Goal: Find specific page/section: Find specific page/section

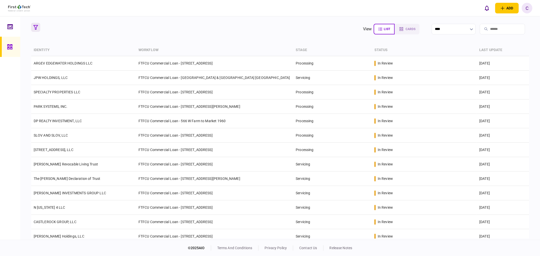
drag, startPoint x: 33, startPoint y: 21, endPoint x: 36, endPoint y: 24, distance: 4.0
click at [34, 21] on section "view list cards **** Type clear Business Individual documents status clear wait…" at bounding box center [280, 128] width 520 height 224
click at [36, 26] on icon "button" at bounding box center [35, 27] width 5 height 5
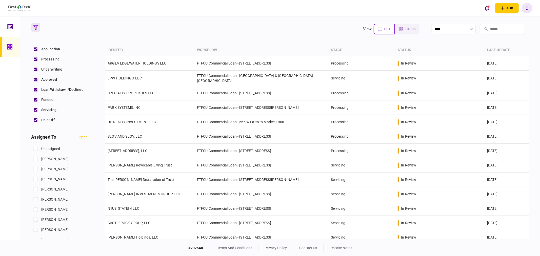
scroll to position [141, 0]
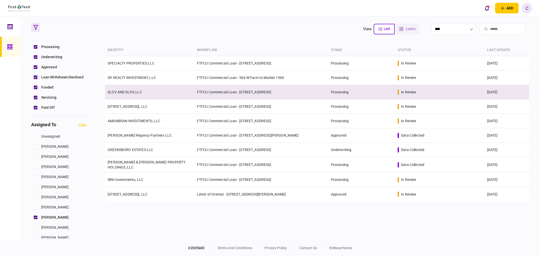
click at [128, 90] on link "SLOV AND SLOV, LLC" at bounding box center [125, 92] width 34 height 4
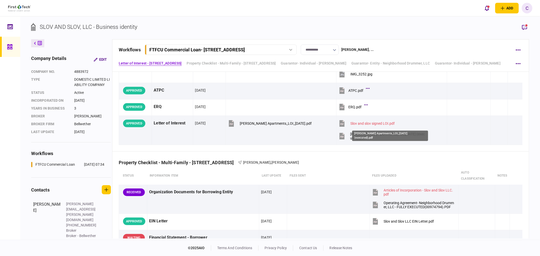
scroll to position [197, 0]
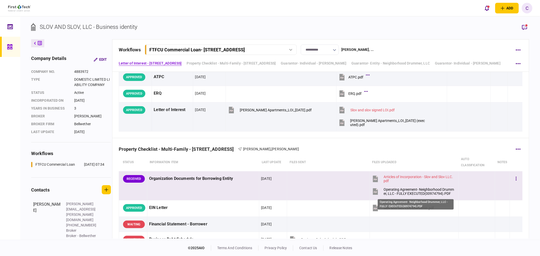
click at [409, 193] on div "Operating Agreement- Neighborhood Drummer, LLC - FULLY EXECUTED(00974794).PDF" at bounding box center [419, 192] width 70 height 8
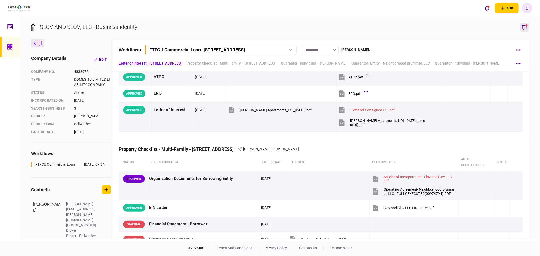
click at [525, 27] on icon "button" at bounding box center [525, 27] width 6 height 6
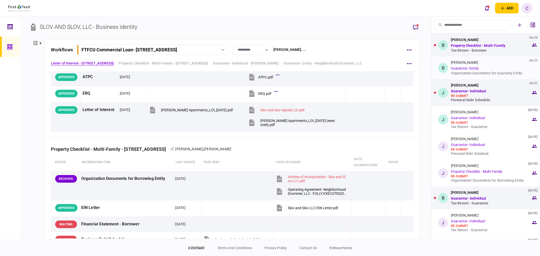
click at [466, 73] on div "Organization Documents for Guaranty Entity" at bounding box center [491, 73] width 80 height 4
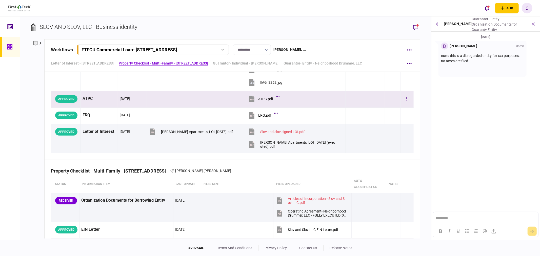
scroll to position [169, 0]
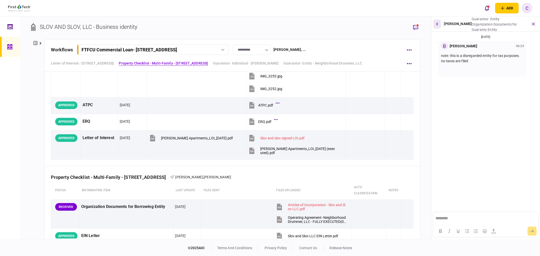
click at [439, 23] on button "button" at bounding box center [438, 24] width 8 height 9
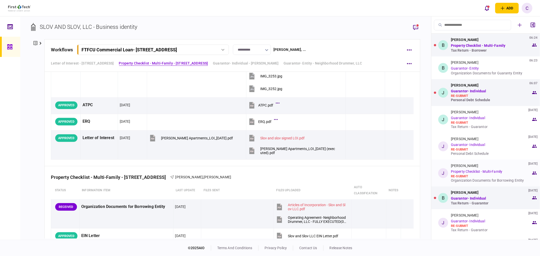
click at [476, 180] on div "Organization Documents for Borrowing Entity" at bounding box center [491, 181] width 80 height 4
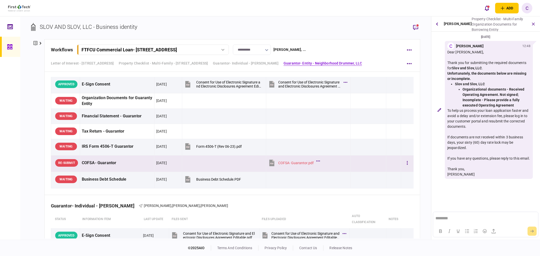
scroll to position [788, 0]
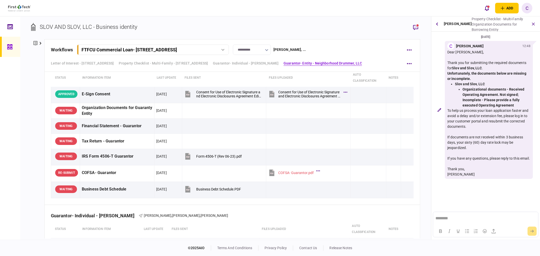
drag, startPoint x: 41, startPoint y: 44, endPoint x: 40, endPoint y: 47, distance: 3.4
click at [41, 44] on icon at bounding box center [41, 43] width 2 height 3
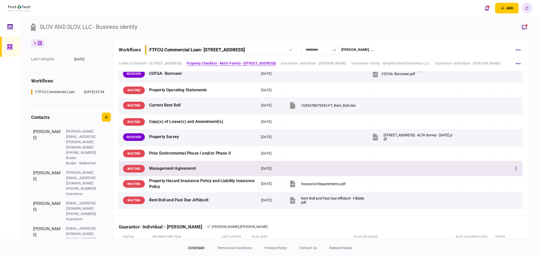
scroll to position [413, 0]
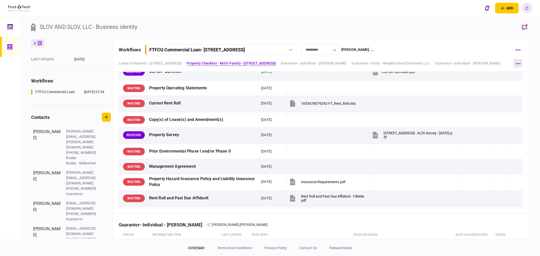
click at [519, 62] on button "button" at bounding box center [518, 63] width 9 height 9
click at [416, 68] on div at bounding box center [270, 128] width 540 height 256
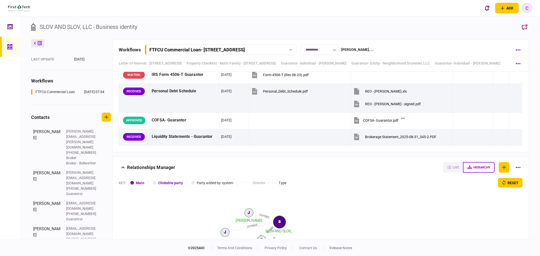
scroll to position [2270, 0]
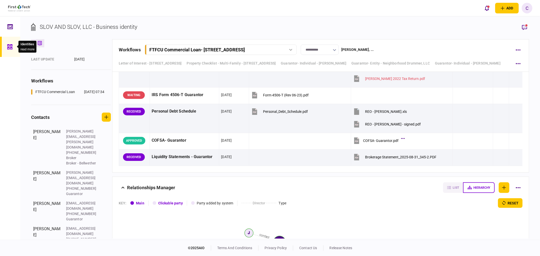
click at [12, 46] on icon at bounding box center [9, 46] width 5 height 5
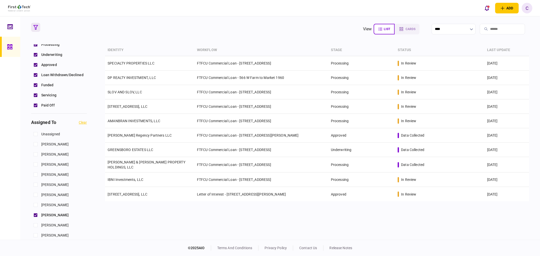
scroll to position [225, 0]
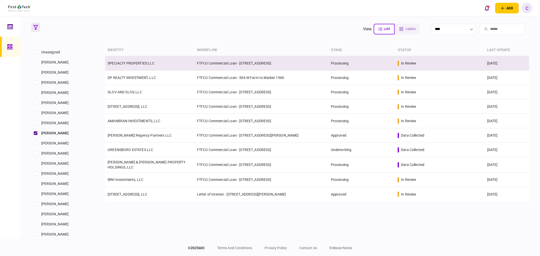
click at [133, 61] on link "SPECIALTY PROPERTIES LLC" at bounding box center [131, 63] width 47 height 4
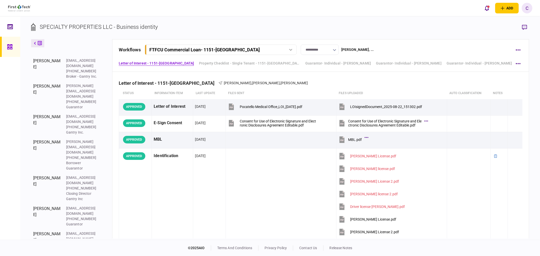
scroll to position [156, 0]
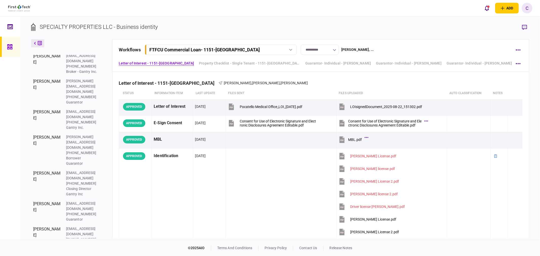
click at [106, 252] on button "button" at bounding box center [105, 256] width 9 height 9
click at [108, 223] on icon "button" at bounding box center [107, 225] width 4 height 4
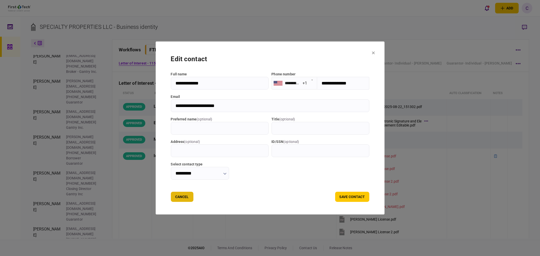
click at [178, 198] on button "Cancel" at bounding box center [182, 197] width 23 height 10
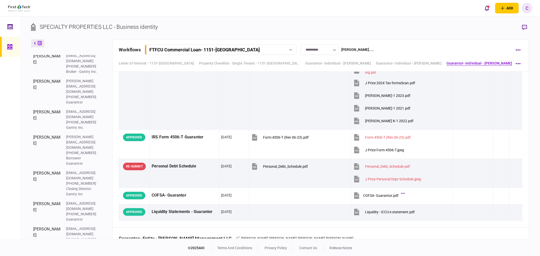
scroll to position [2126, 0]
